Goal: Task Accomplishment & Management: Manage account settings

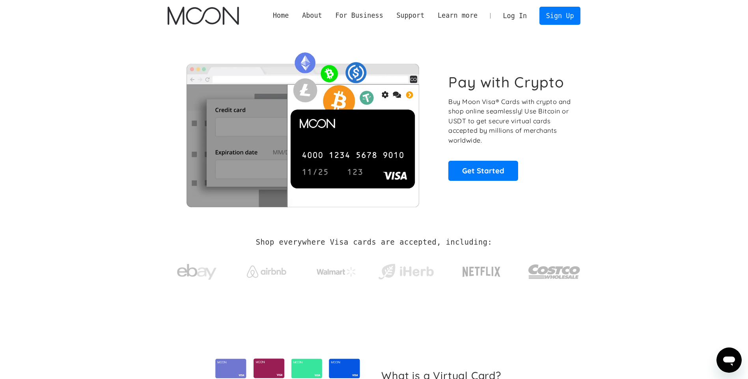
click at [522, 14] on link "Log In" at bounding box center [515, 15] width 37 height 17
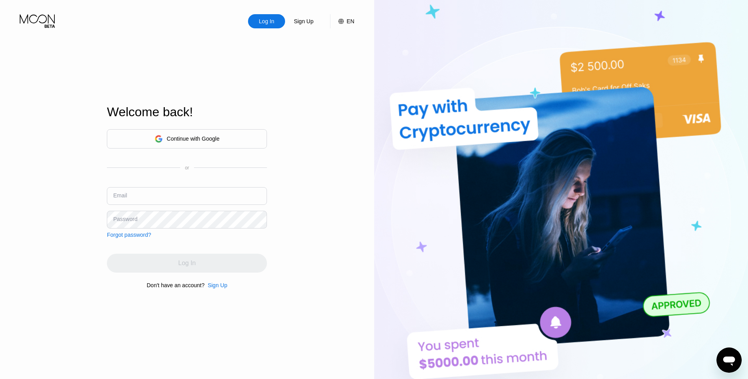
click at [190, 177] on div "Continue with Google or Email Password Forgot password?" at bounding box center [187, 183] width 160 height 109
click at [178, 197] on input "text" at bounding box center [187, 196] width 160 height 18
type input "generalsp1688@gmail.com"
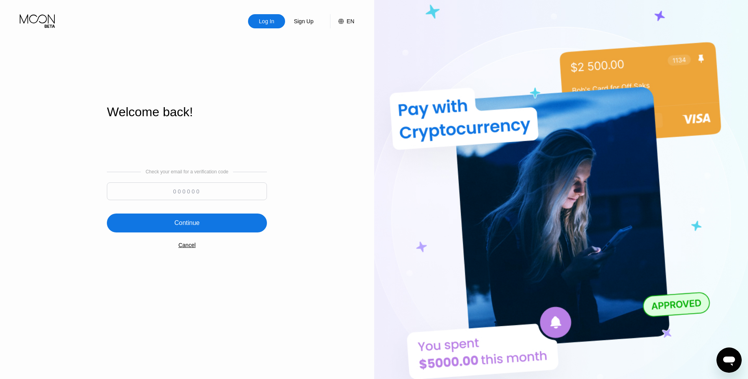
click at [210, 191] on input at bounding box center [187, 192] width 160 height 18
paste input "123349"
type input "123349"
click at [202, 222] on div "Continue" at bounding box center [187, 223] width 160 height 19
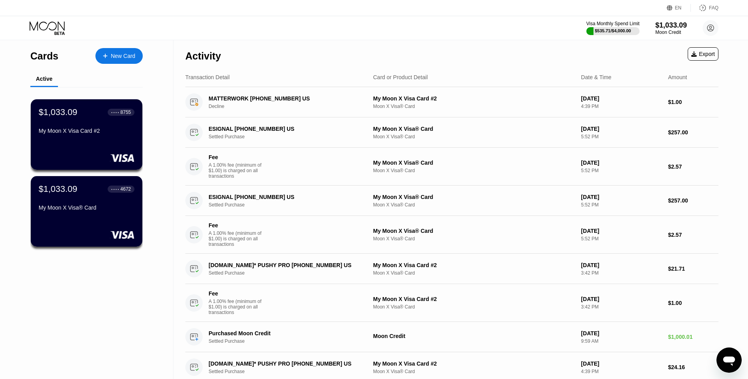
click at [714, 9] on div "FAQ" at bounding box center [713, 8] width 9 height 6
click at [705, 53] on div "Export" at bounding box center [703, 54] width 24 height 6
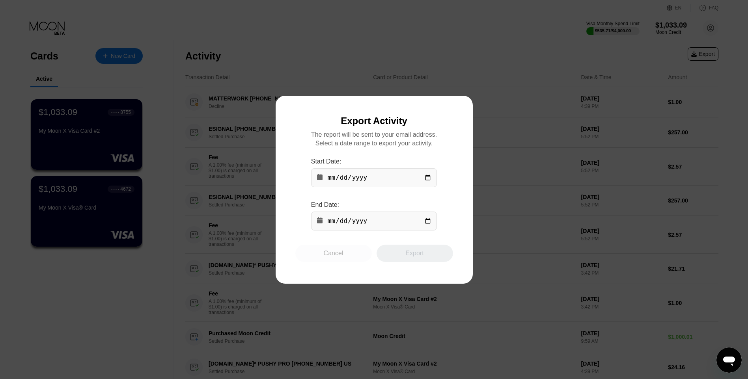
click at [342, 258] on div "Cancel" at bounding box center [334, 254] width 20 height 8
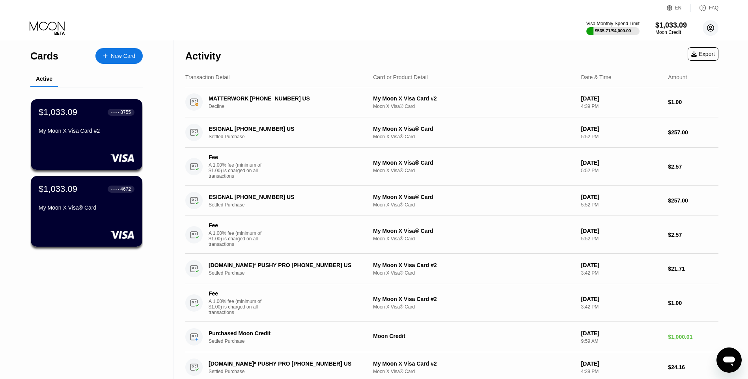
click at [713, 28] on circle at bounding box center [711, 28] width 16 height 16
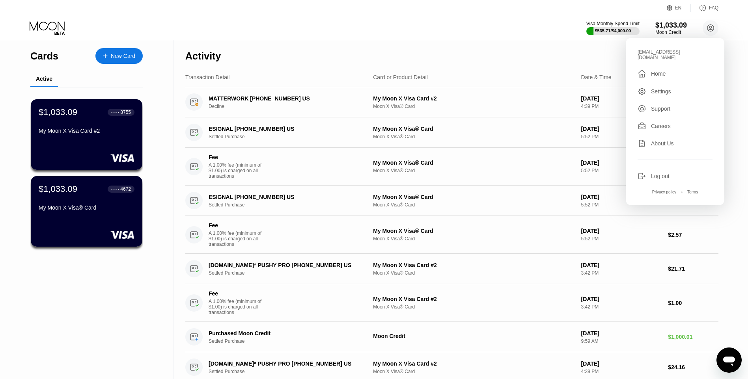
click at [659, 173] on div "Log out" at bounding box center [660, 176] width 19 height 6
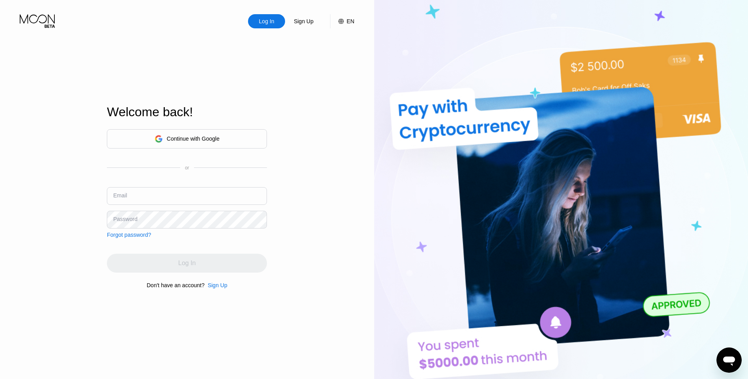
click at [146, 199] on input "text" at bounding box center [187, 196] width 160 height 18
type input "flyinghorsejoy@gmail.com"
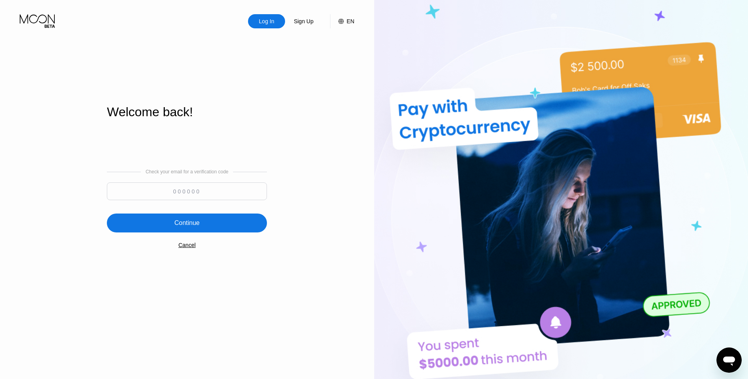
click at [188, 194] on input at bounding box center [187, 192] width 160 height 18
paste input "372638"
type input "372638"
click at [181, 220] on div "Continue" at bounding box center [186, 223] width 25 height 8
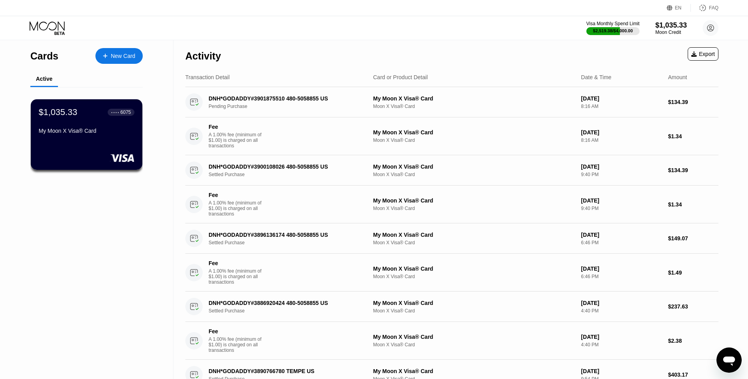
click at [705, 52] on div "Export" at bounding box center [703, 54] width 24 height 6
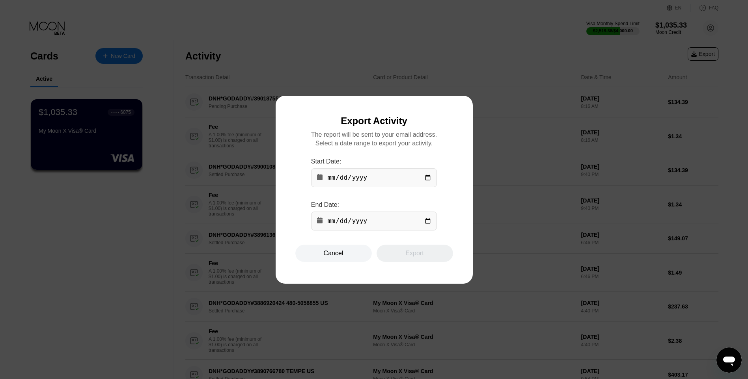
click at [425, 178] on input "date" at bounding box center [374, 177] width 126 height 19
type input "[DATE]"
click at [427, 223] on input "date" at bounding box center [374, 221] width 126 height 19
type input "[DATE]"
click at [408, 261] on div "Export" at bounding box center [415, 253] width 77 height 17
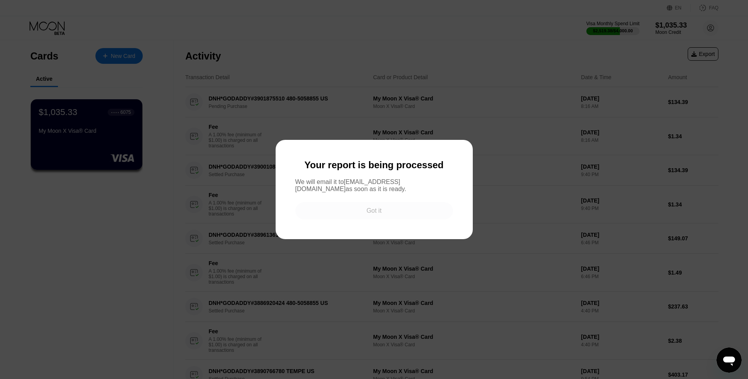
click at [388, 213] on div "Got it" at bounding box center [374, 210] width 158 height 17
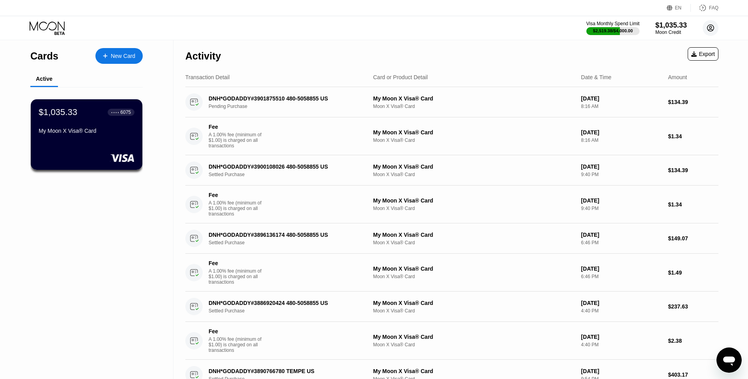
click at [711, 28] on circle at bounding box center [711, 28] width 16 height 16
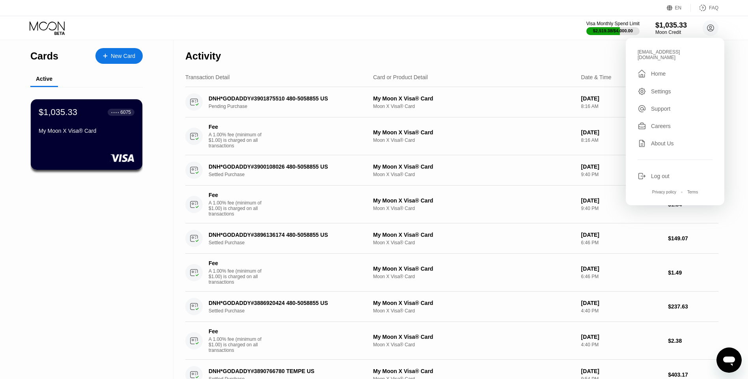
click at [663, 174] on div "Log out" at bounding box center [660, 176] width 19 height 6
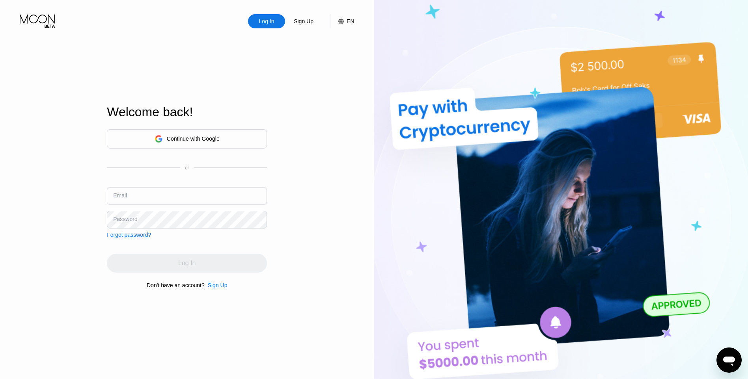
click at [168, 200] on input "text" at bounding box center [187, 196] width 160 height 18
type input "[EMAIL_ADDRESS][DOMAIN_NAME]"
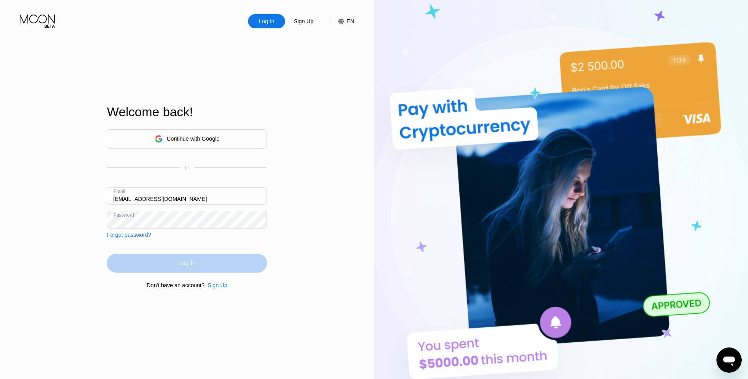
click at [206, 266] on div "Log In" at bounding box center [187, 263] width 160 height 19
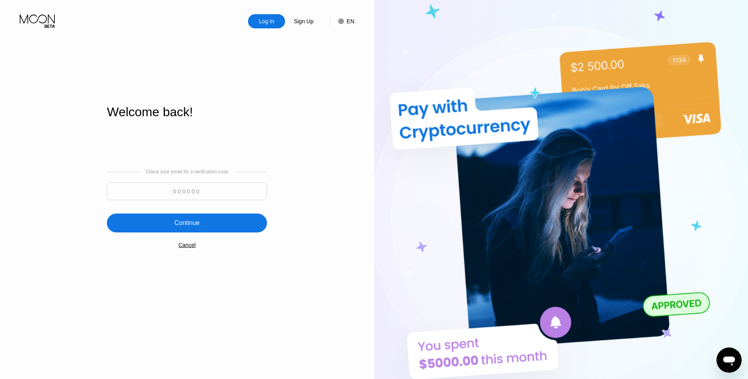
drag, startPoint x: 201, startPoint y: 193, endPoint x: 198, endPoint y: 221, distance: 28.5
click at [200, 193] on input at bounding box center [187, 192] width 160 height 18
paste input "567660"
type input "567660"
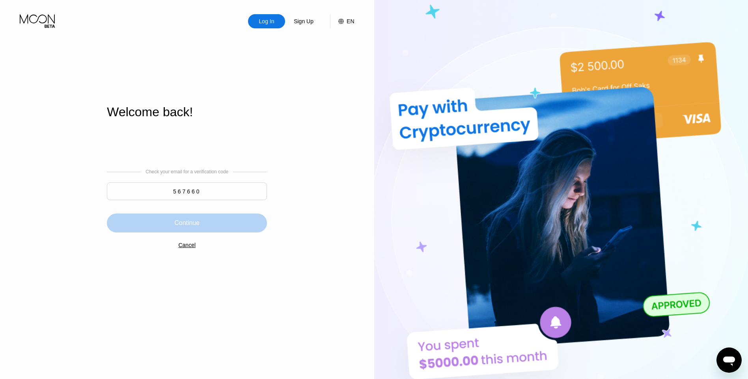
click at [194, 220] on div "Continue" at bounding box center [186, 223] width 25 height 8
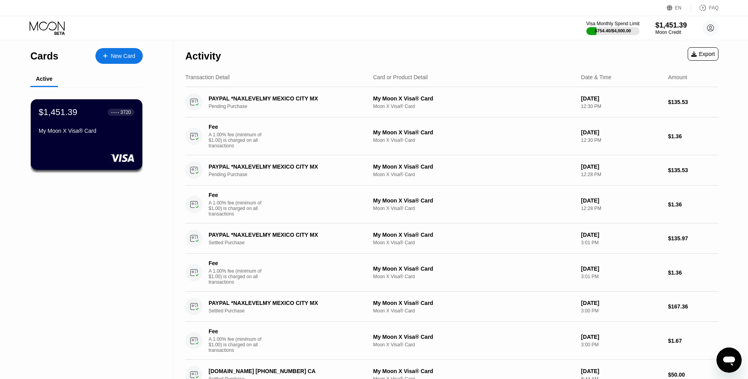
click at [701, 57] on div "Export" at bounding box center [703, 54] width 24 height 6
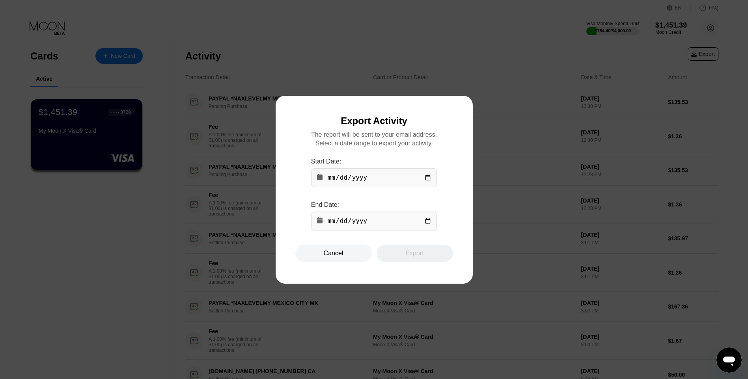
click at [428, 180] on input "date" at bounding box center [374, 177] width 126 height 19
type input "[DATE]"
click at [425, 224] on input "date" at bounding box center [374, 221] width 126 height 19
type input "[DATE]"
click at [407, 258] on div "Export" at bounding box center [414, 254] width 18 height 8
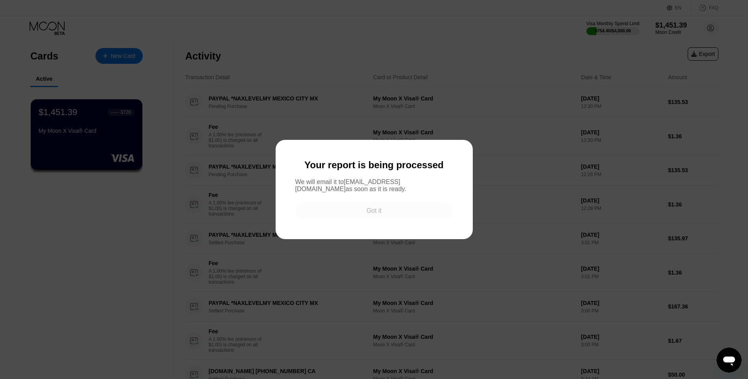
click at [377, 215] on div "Got it" at bounding box center [373, 211] width 15 height 8
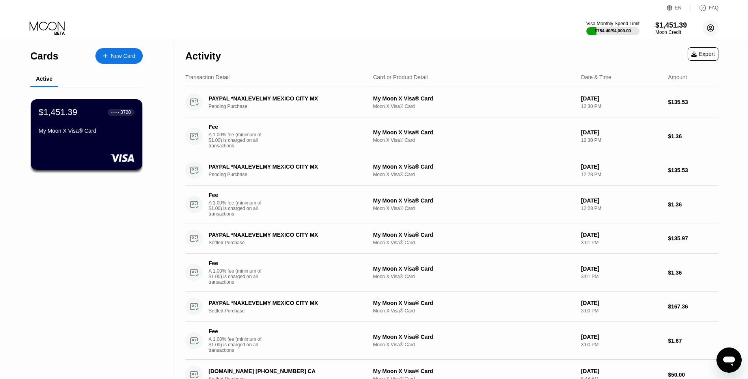
click at [713, 27] on circle at bounding box center [711, 28] width 16 height 16
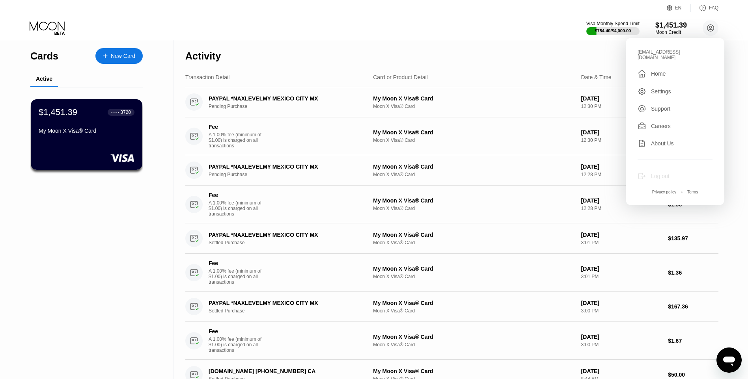
click at [661, 173] on div "Log out" at bounding box center [660, 176] width 19 height 6
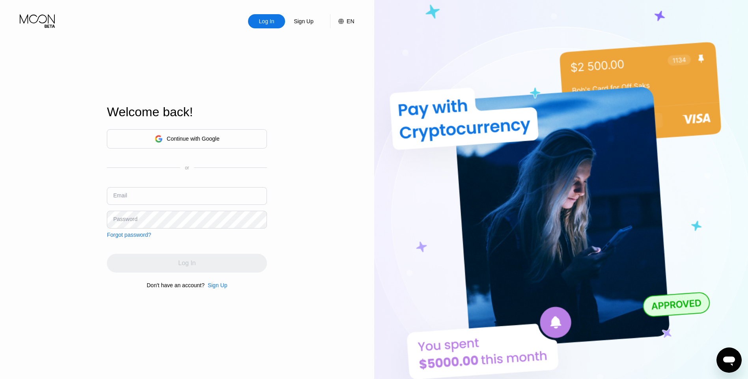
click at [155, 199] on input "text" at bounding box center [187, 196] width 160 height 18
type input "[EMAIL_ADDRESS][DOMAIN_NAME]"
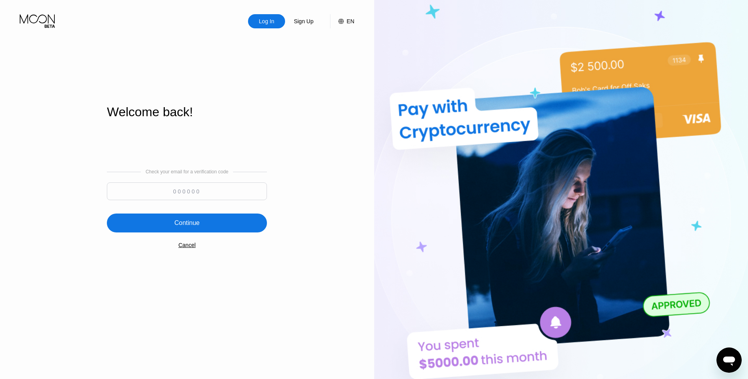
click at [183, 198] on input at bounding box center [187, 192] width 160 height 18
paste input "536073"
type input "536073"
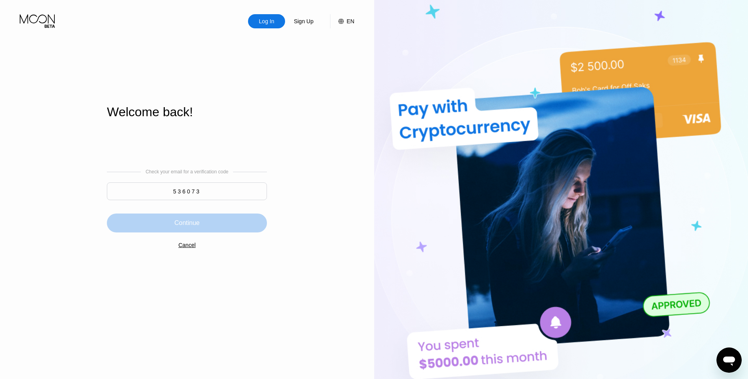
click at [222, 217] on div "Continue" at bounding box center [187, 223] width 160 height 19
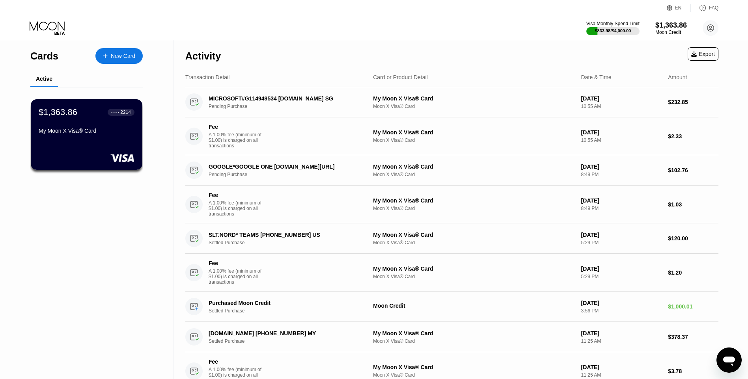
click at [704, 56] on div "Export" at bounding box center [703, 54] width 24 height 6
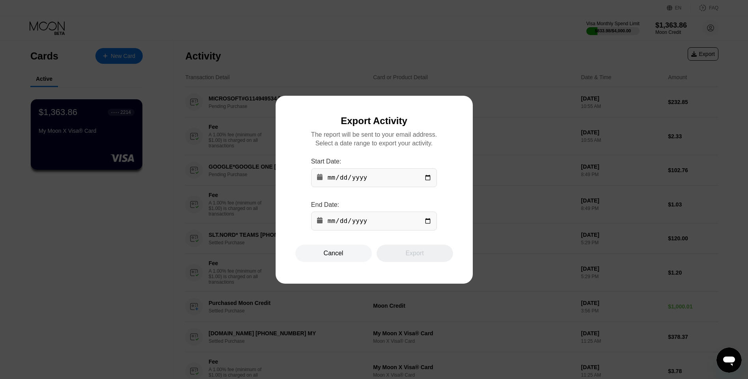
click at [426, 177] on input "date" at bounding box center [374, 177] width 126 height 19
type input "[DATE]"
click at [427, 226] on input "date" at bounding box center [374, 221] width 126 height 19
type input "[DATE]"
click at [407, 262] on div "Export" at bounding box center [415, 253] width 77 height 17
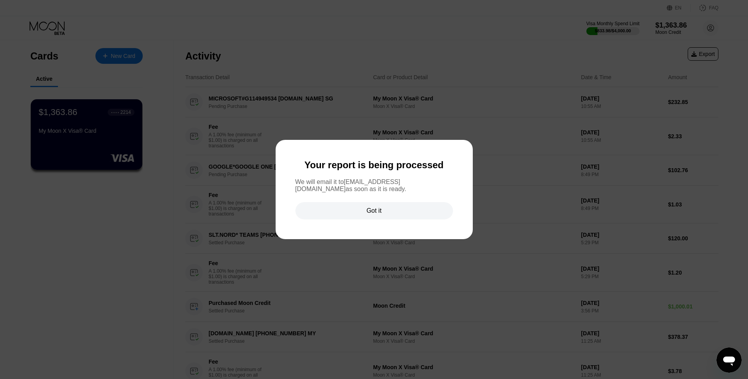
click at [379, 209] on div "Got it" at bounding box center [373, 211] width 15 height 8
